Goal: Information Seeking & Learning: Find specific fact

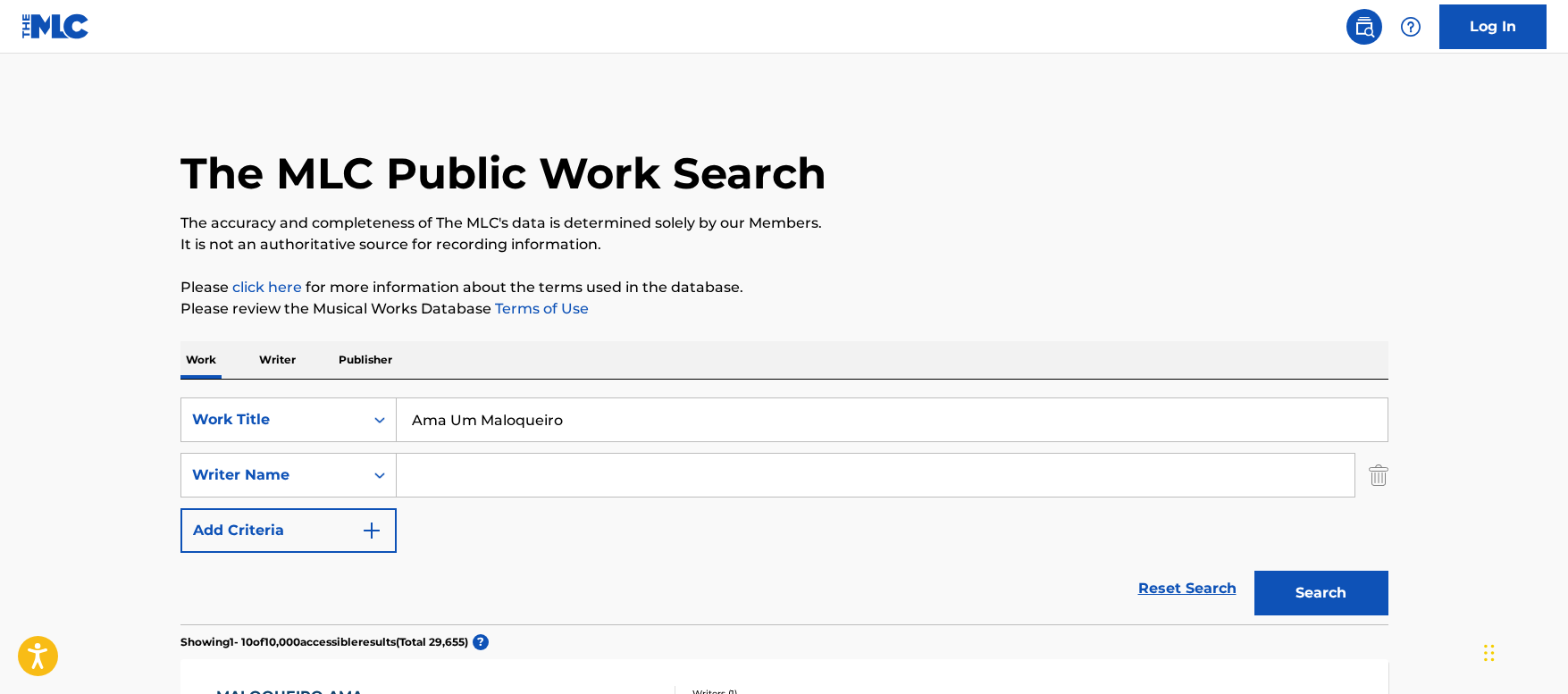
drag, startPoint x: 605, startPoint y: 421, endPoint x: 208, endPoint y: 371, distance: 400.1
paste input "tu sanch"
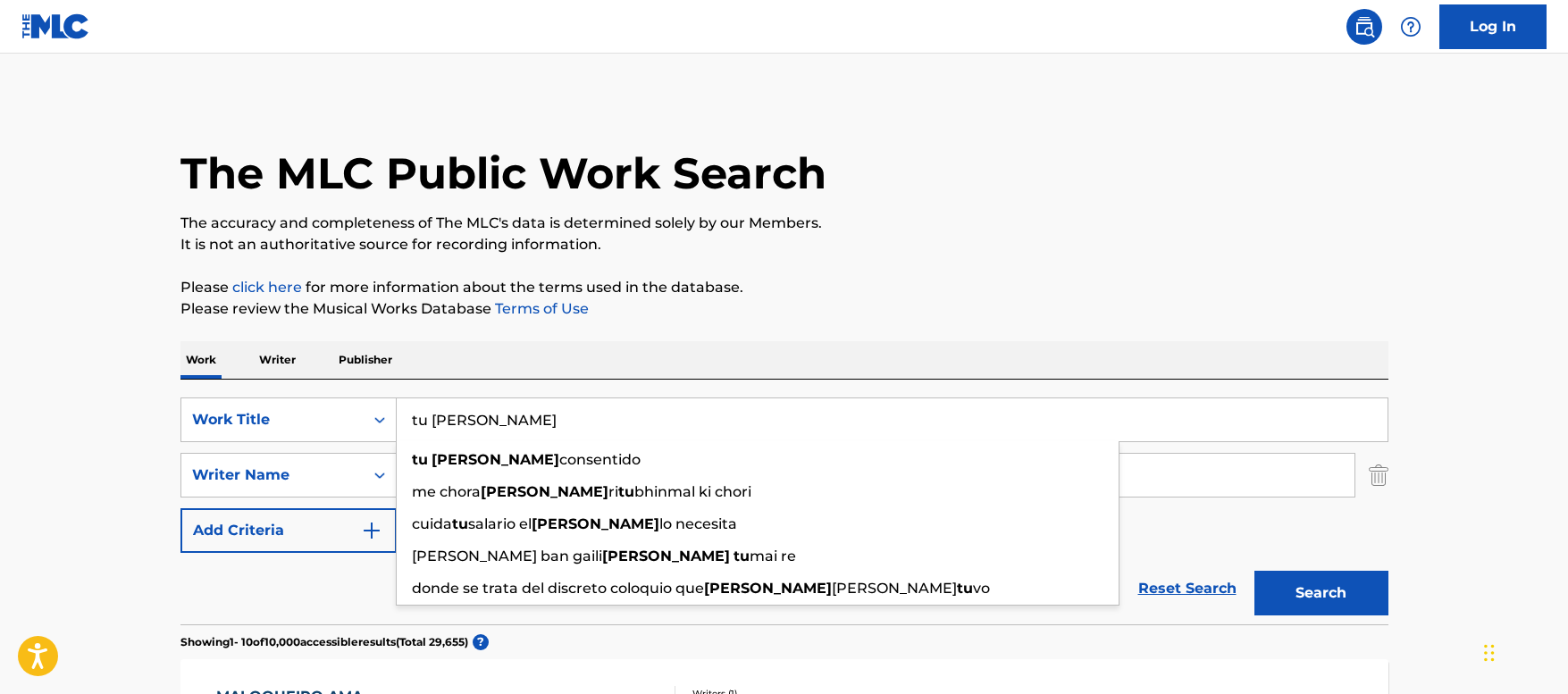
type input "tu [PERSON_NAME]"
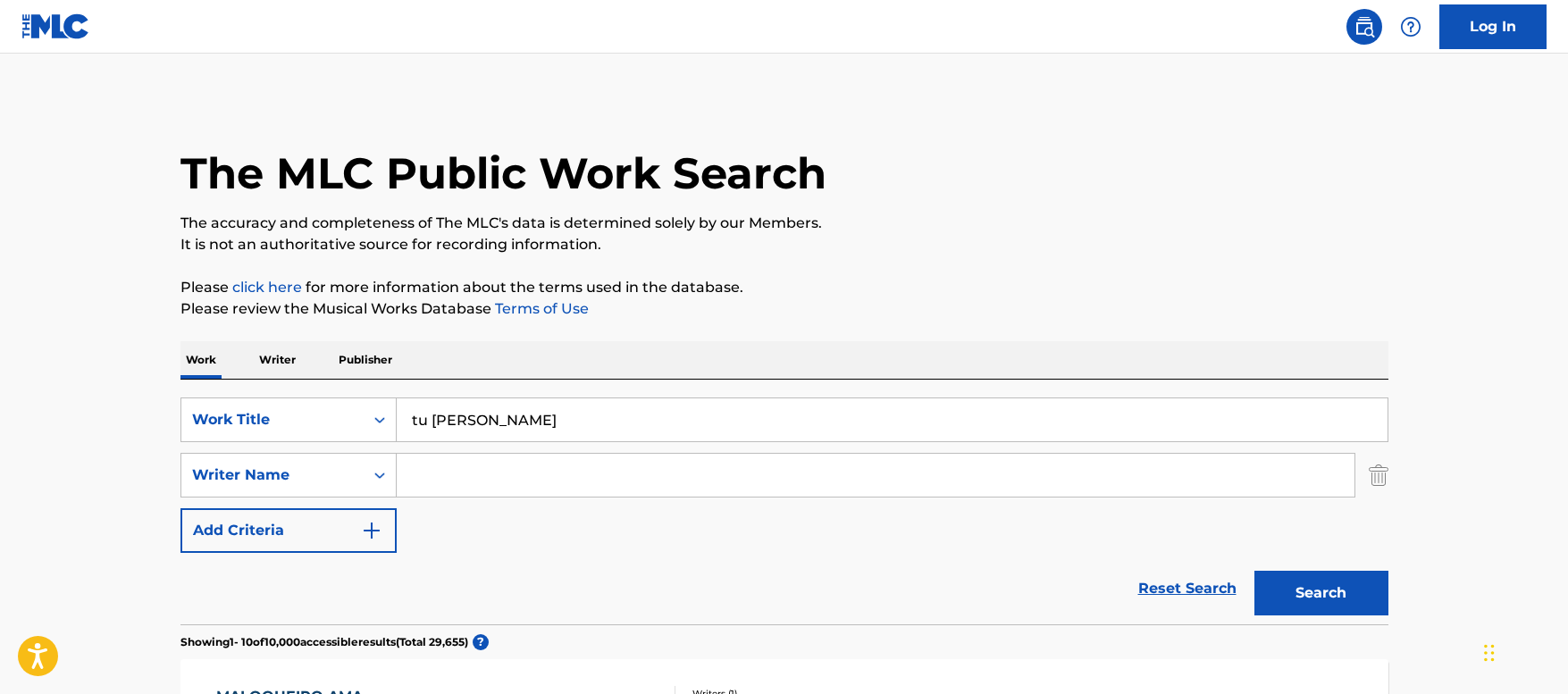
click at [1324, 602] on button "Search" at bounding box center [1321, 592] width 134 height 44
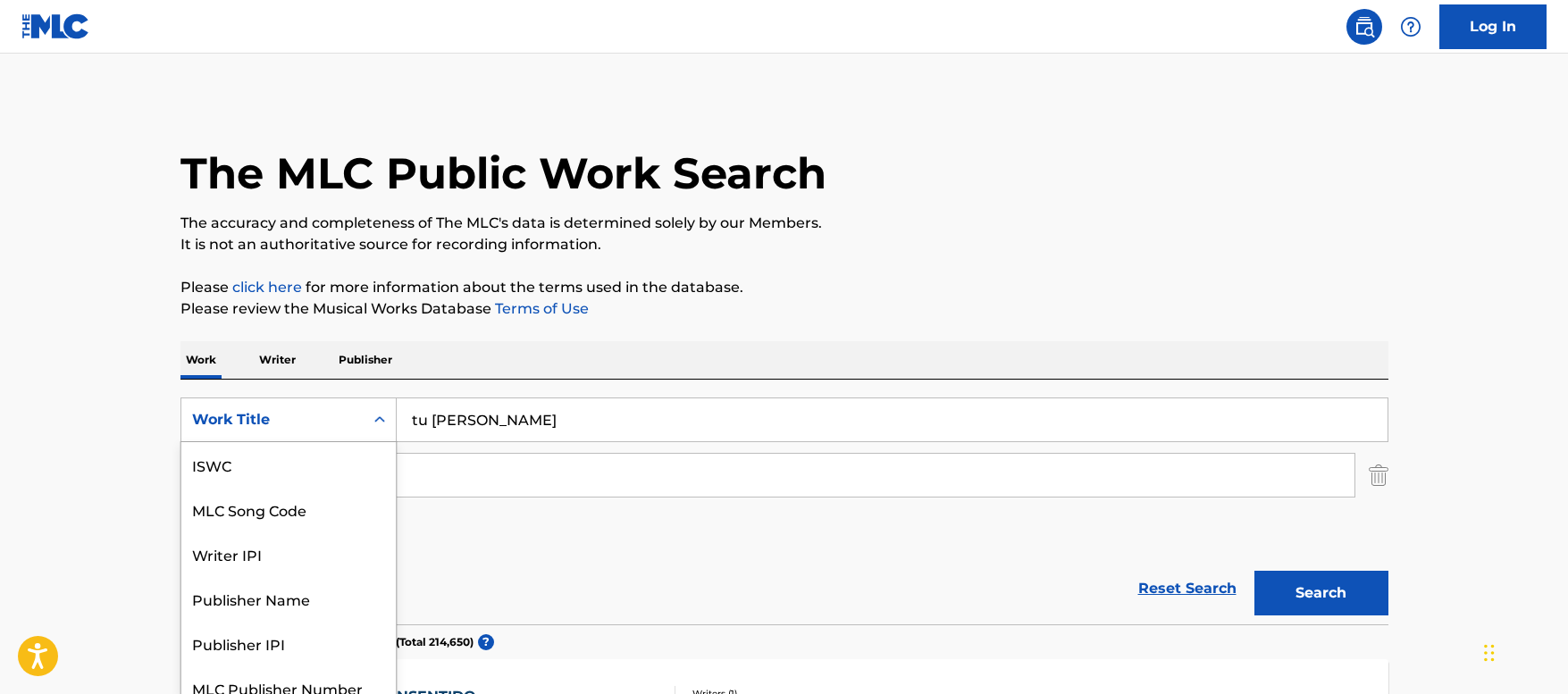
scroll to position [17, 0]
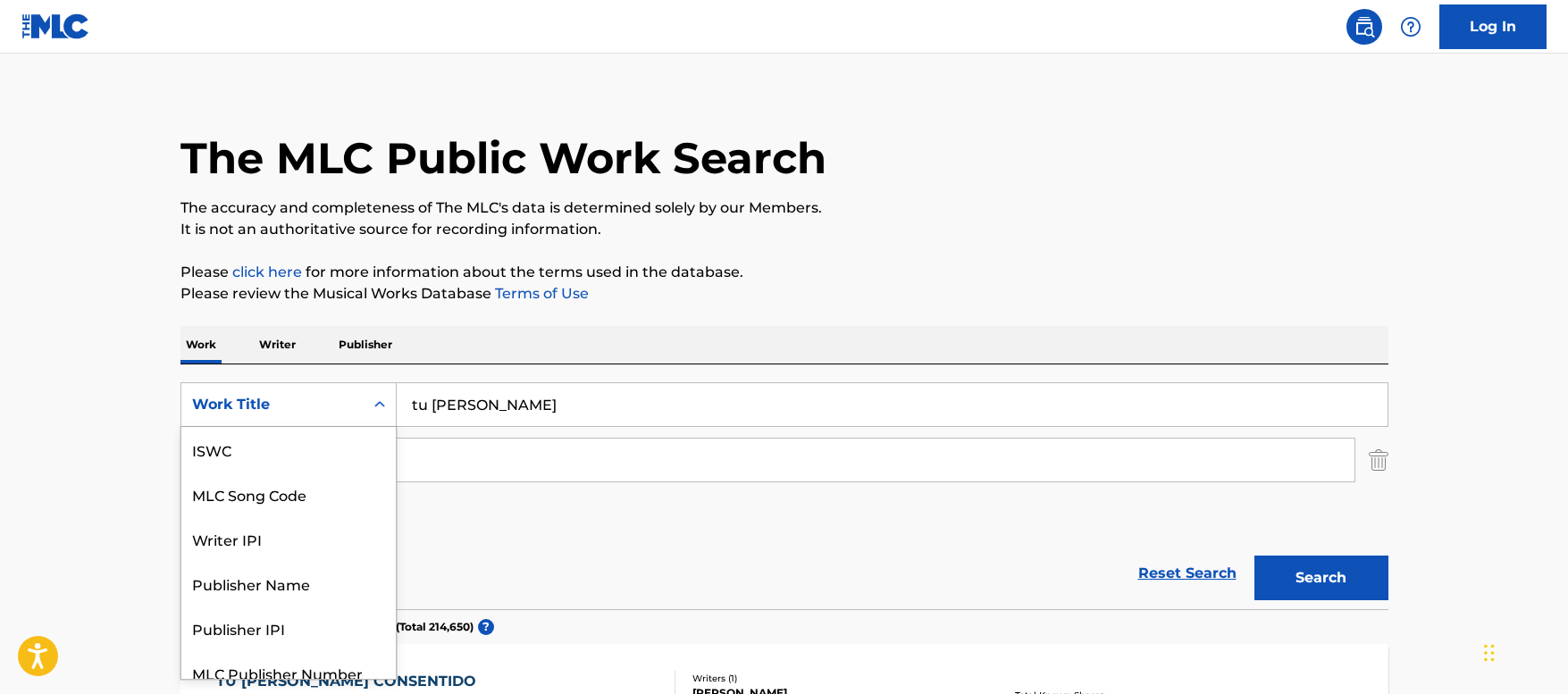
click at [321, 409] on div "Work Title" at bounding box center [272, 404] width 161 height 22
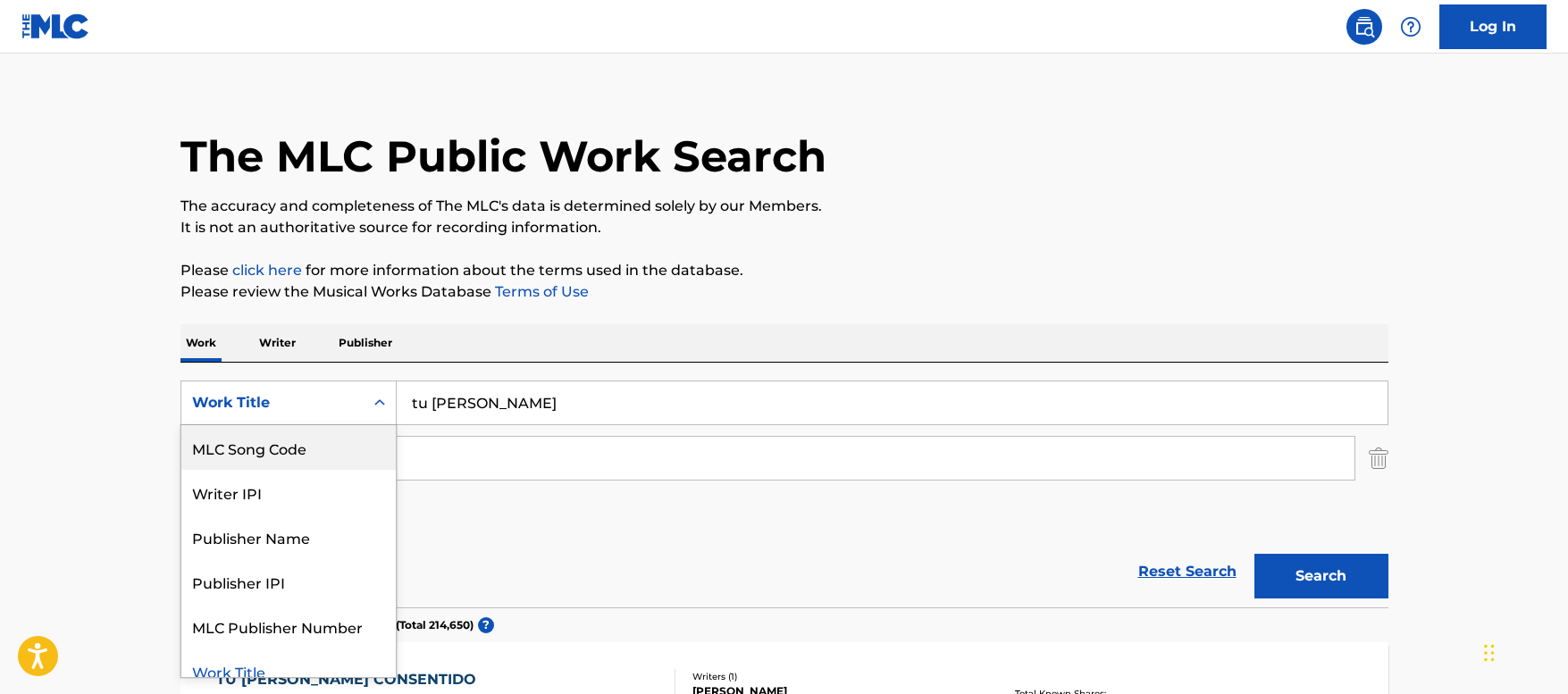
click at [245, 440] on div "MLC Song Code" at bounding box center [288, 447] width 215 height 44
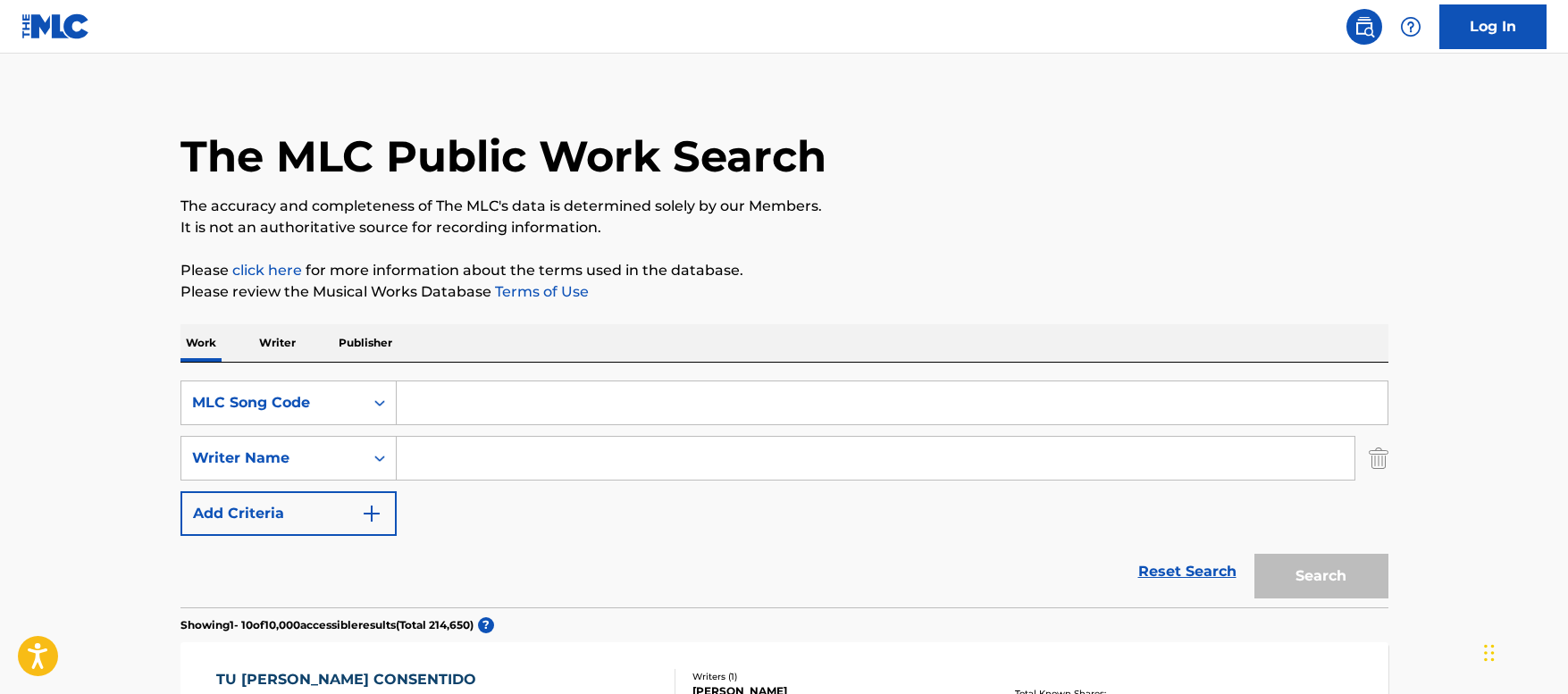
click at [444, 404] on input "Search Form" at bounding box center [892, 402] width 991 height 43
paste input "I76580"
type input "I76580"
click at [1318, 580] on button "Search" at bounding box center [1321, 575] width 134 height 44
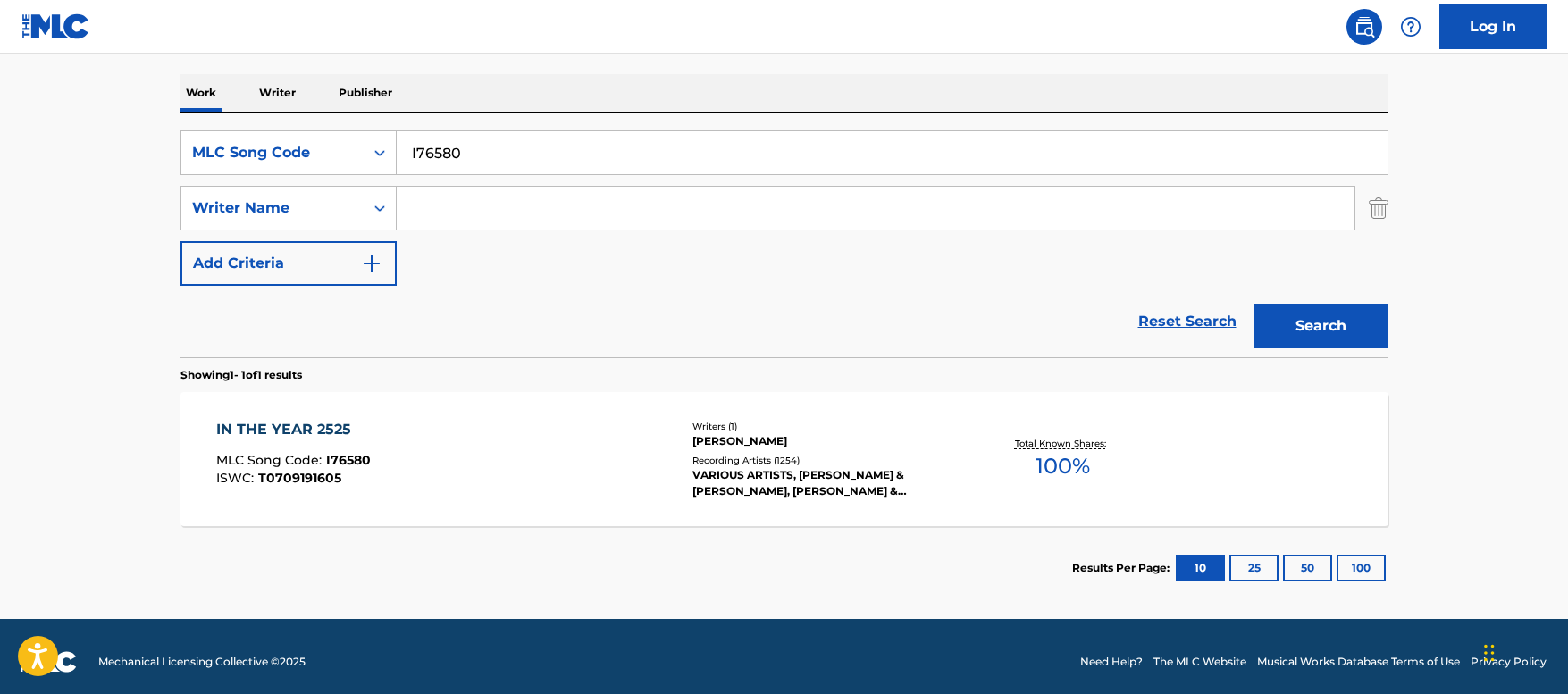
scroll to position [278, 0]
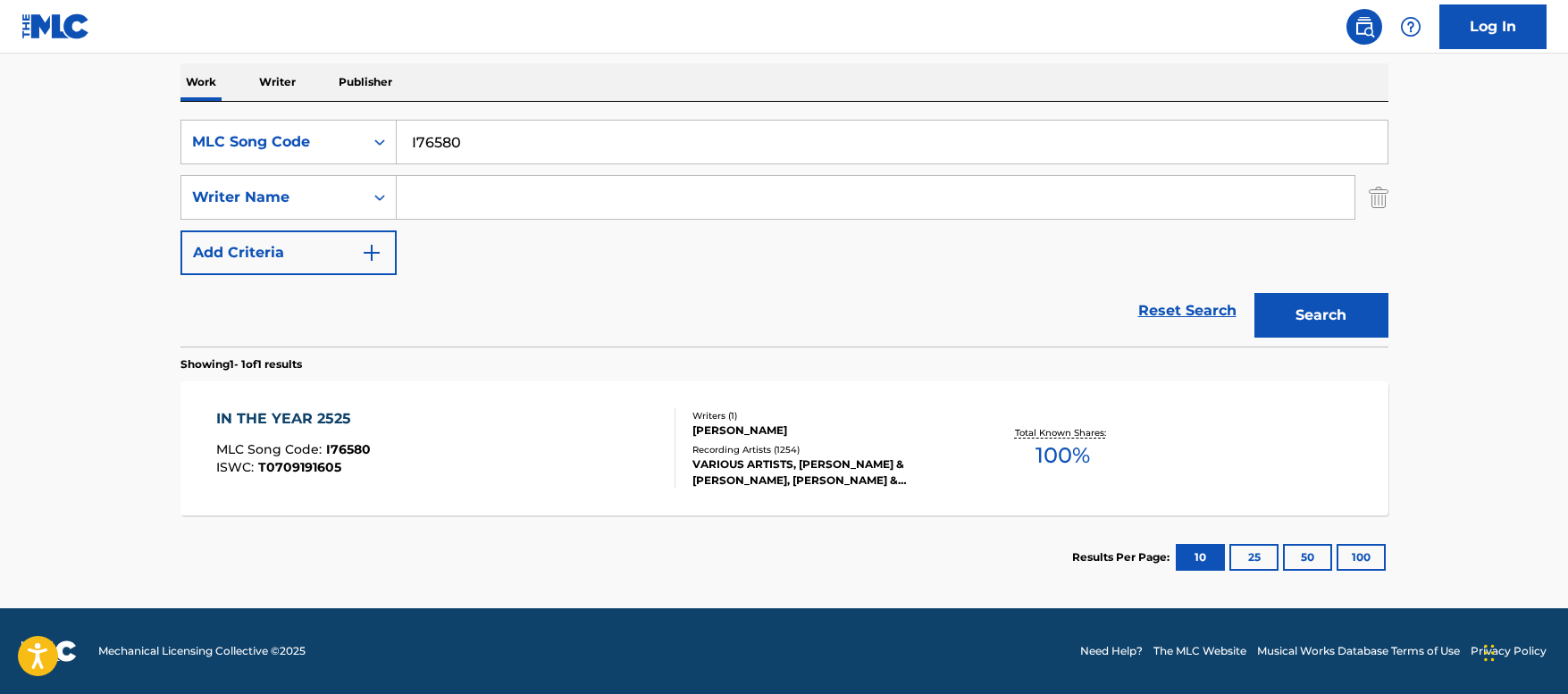
click at [512, 465] on div "IN THE YEAR 2525 MLC Song Code : I76580 ISWC : T0709191605" at bounding box center [446, 448] width 459 height 80
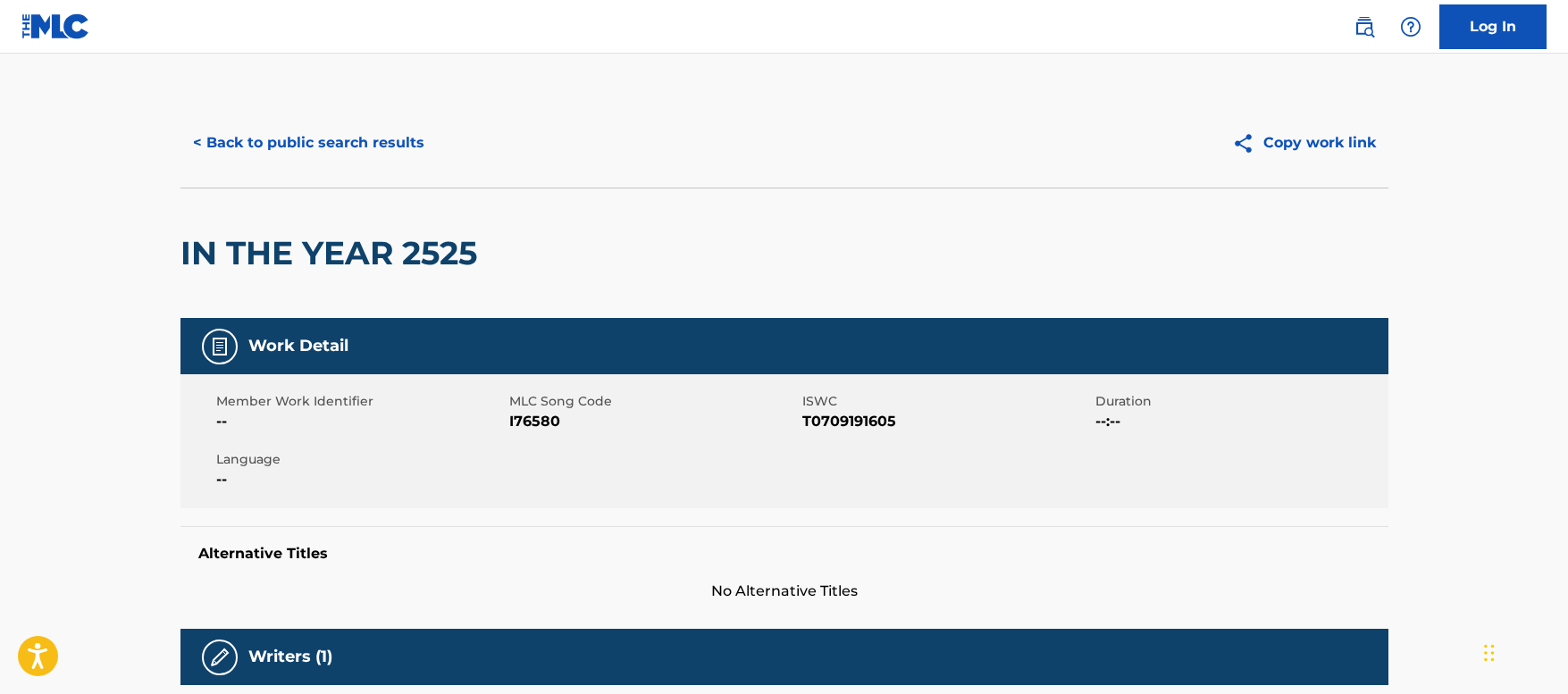
click at [292, 136] on button "< Back to public search results" at bounding box center [307, 142] width 256 height 44
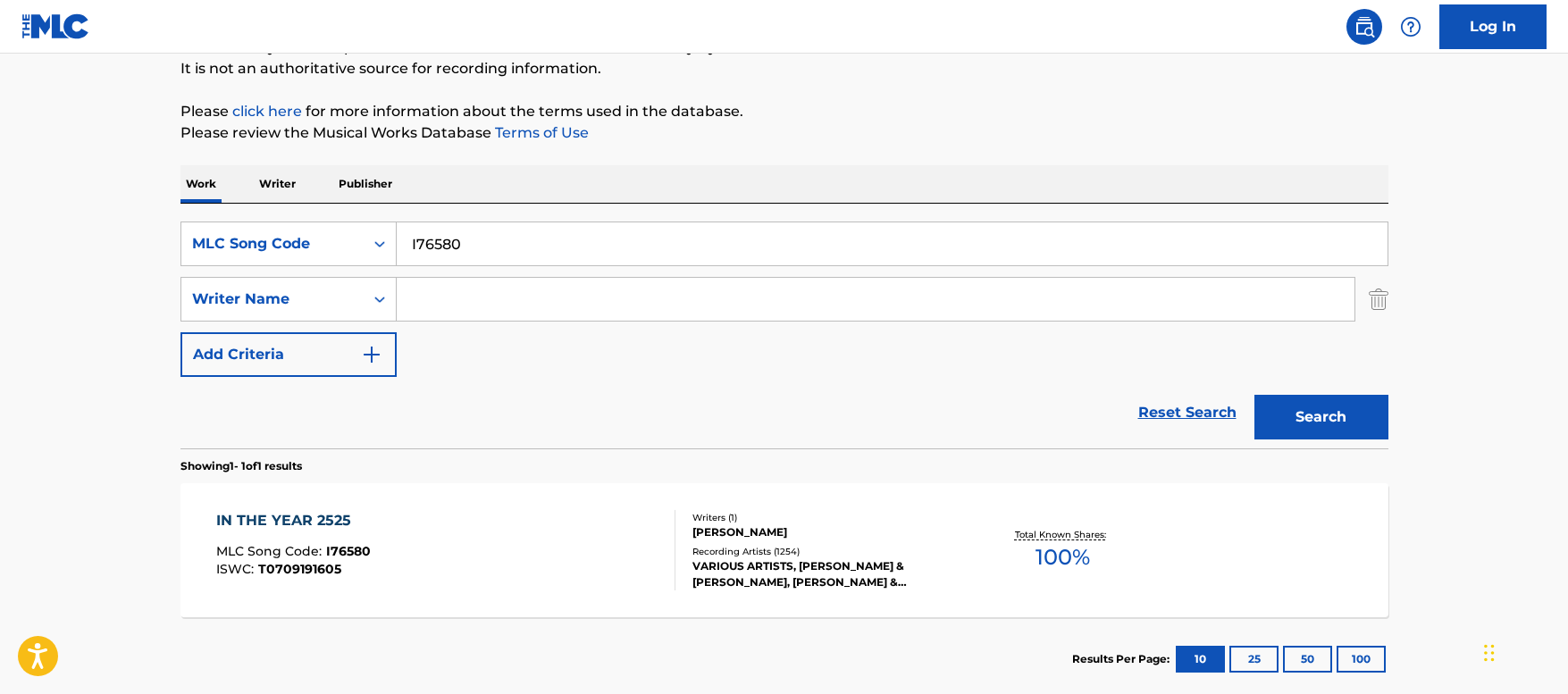
drag, startPoint x: 493, startPoint y: 242, endPoint x: 191, endPoint y: 176, distance: 309.1
click at [191, 176] on div "Work Writer Publisher SearchWithCriteriab47d6d59-c506-405a-8b55-c429474f19d9 ML…" at bounding box center [783, 433] width 1207 height 536
paste input "2626J"
type input "I2626J"
click at [1282, 424] on button "Search" at bounding box center [1321, 416] width 134 height 44
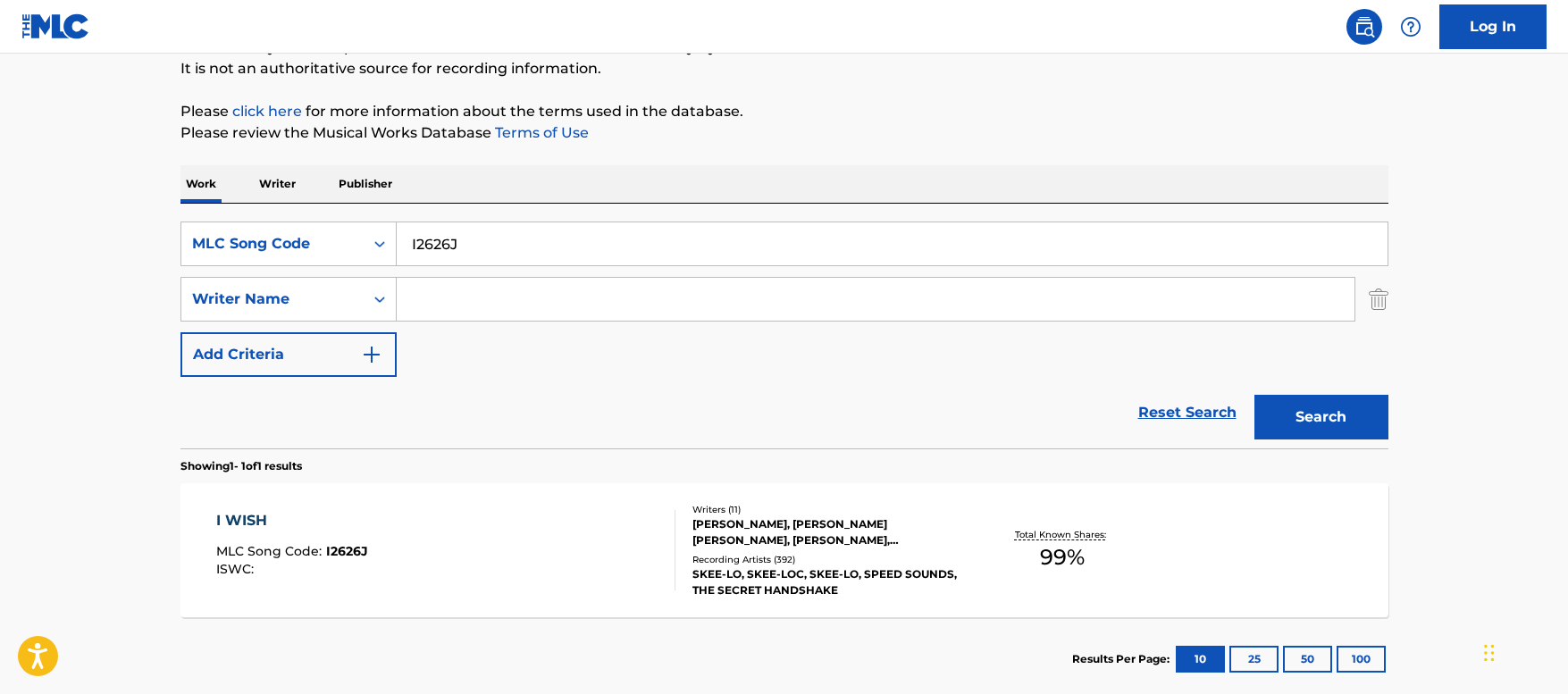
click at [533, 504] on div "I WISH MLC Song Code : I2626J ISWC : Writers ( 11 ) [PERSON_NAME], [PERSON_NAME…" at bounding box center [783, 551] width 1207 height 134
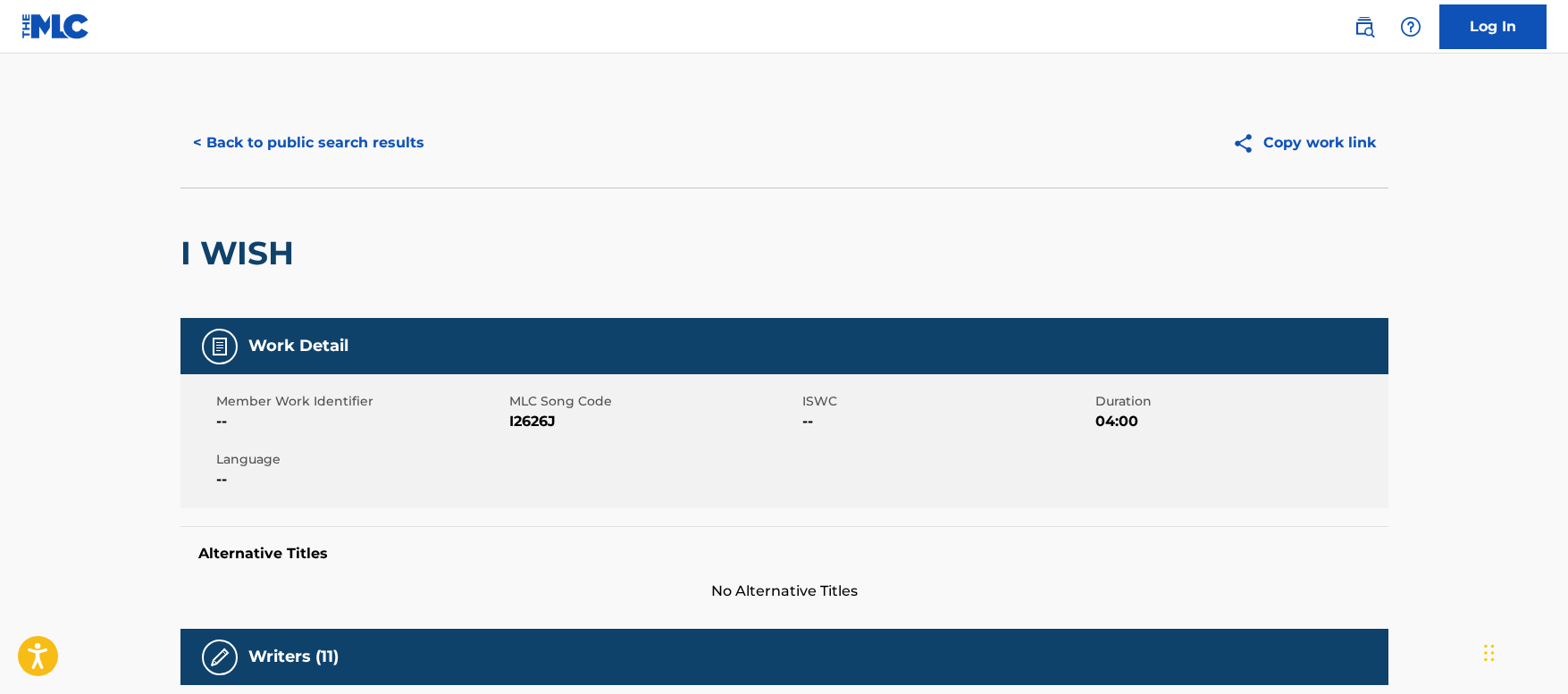
click at [356, 139] on button "< Back to public search results" at bounding box center [307, 142] width 256 height 44
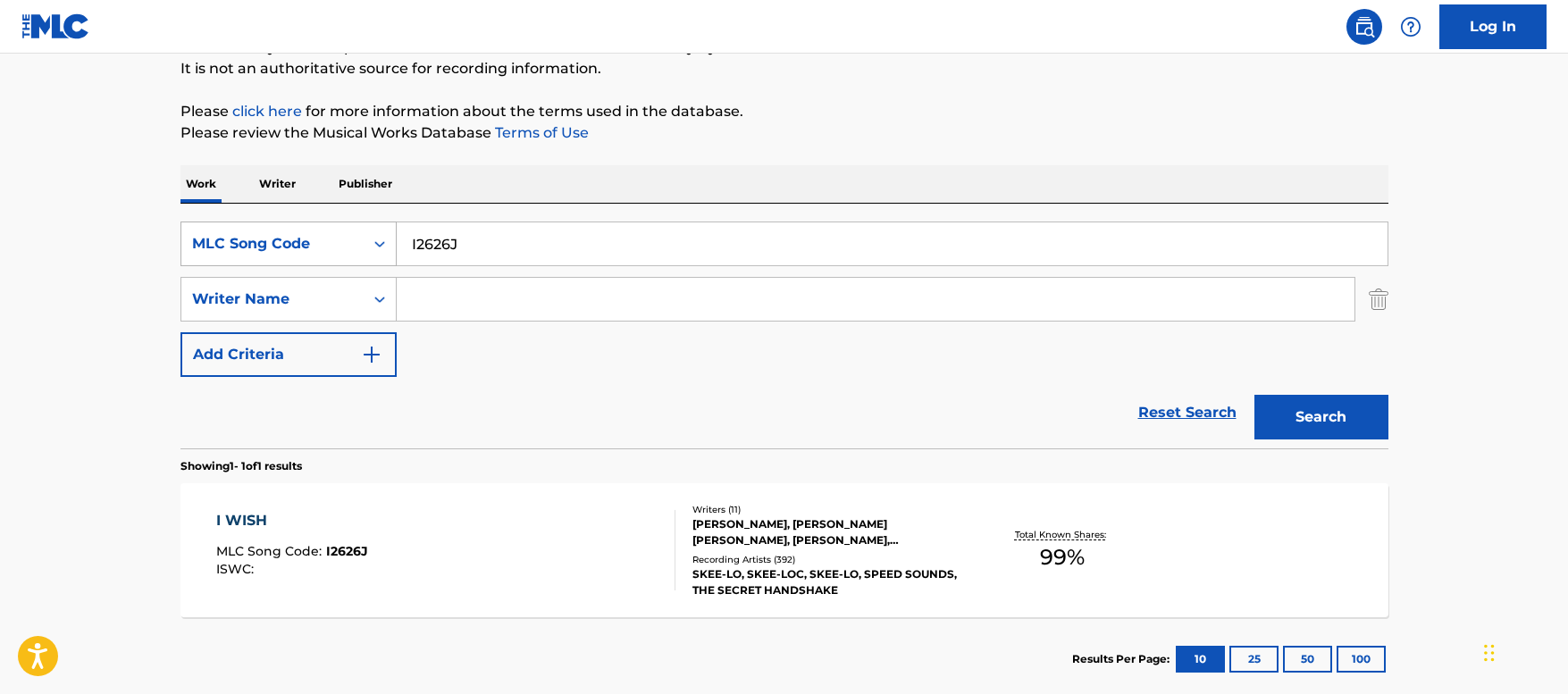
drag, startPoint x: 479, startPoint y: 246, endPoint x: 364, endPoint y: 226, distance: 116.7
click at [366, 226] on div "SearchWithCriteriab47d6d59-c506-405a-8b55-c429474f19d9 MLC Song Code I2626J" at bounding box center [783, 243] width 1207 height 44
paste input "GB8ZJQ"
type input "GB8ZJQ"
click at [1328, 425] on button "Search" at bounding box center [1321, 416] width 134 height 44
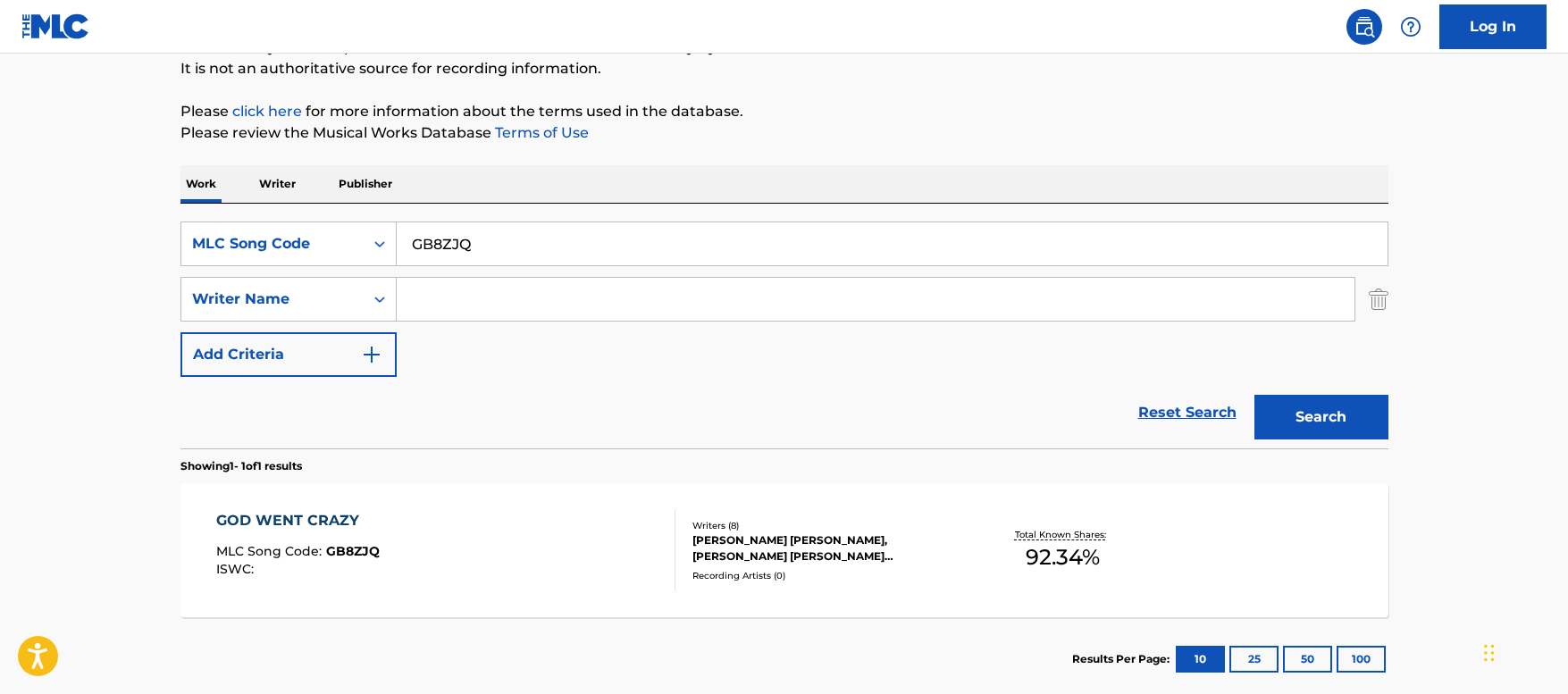
scroll to position [265, 0]
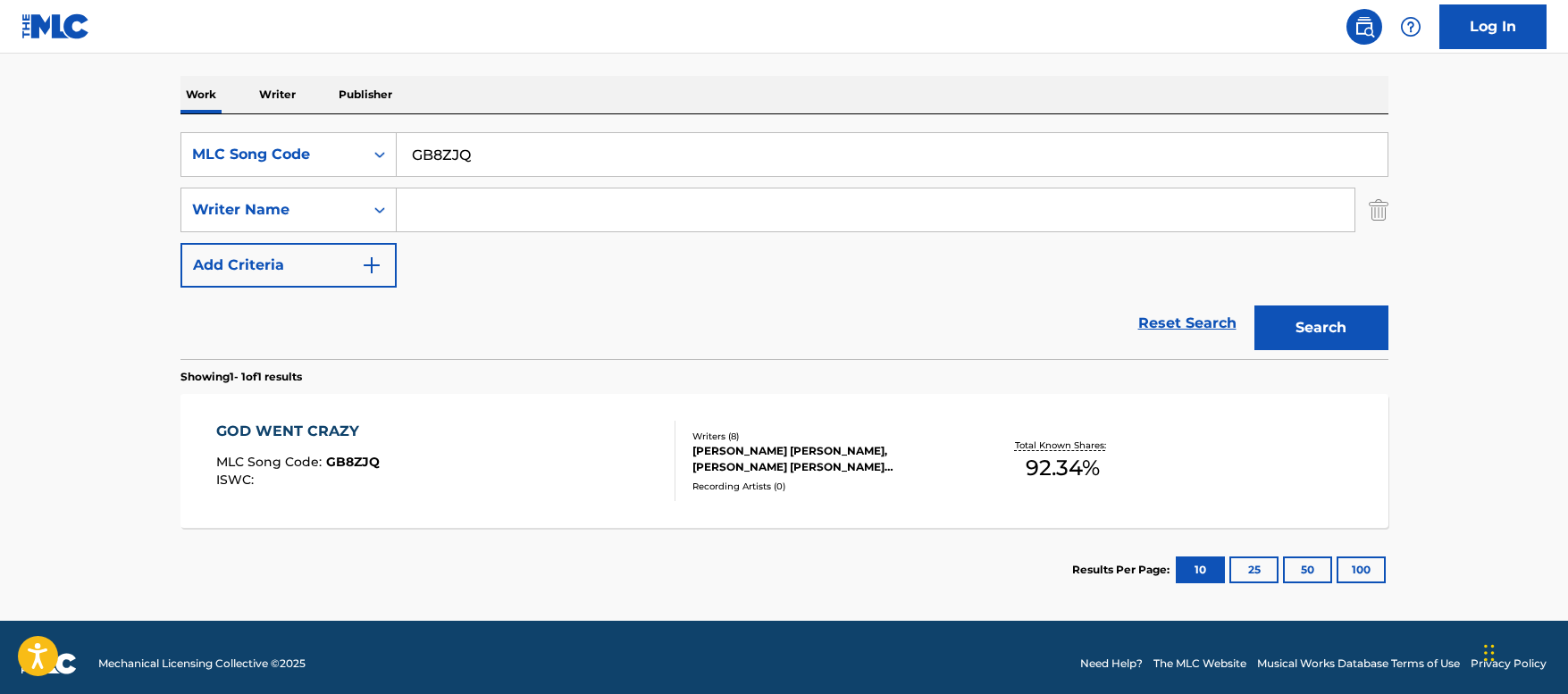
click at [521, 439] on div "GOD WENT CRAZY MLC Song Code : GB8ZJQ ISWC :" at bounding box center [446, 461] width 459 height 80
